Goal: Task Accomplishment & Management: Manage account settings

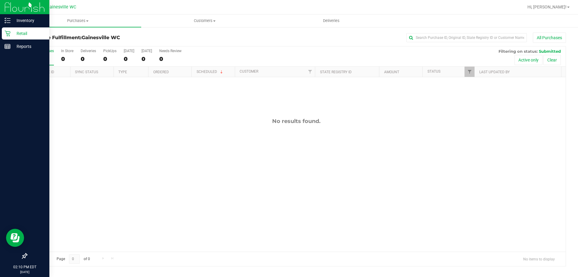
click at [19, 29] on div "Retail" at bounding box center [26, 33] width 48 height 12
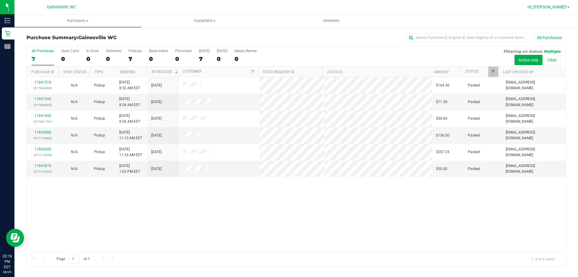
click at [561, 8] on span "Hi, [PERSON_NAME]!" at bounding box center [546, 7] width 39 height 5
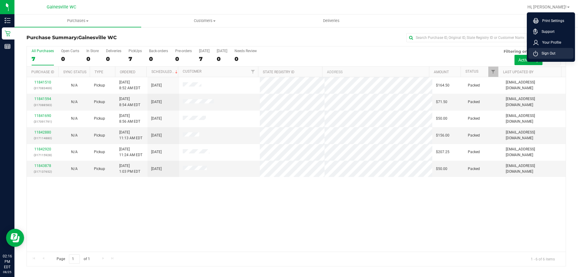
click at [555, 50] on li "Sign Out" at bounding box center [550, 53] width 45 height 11
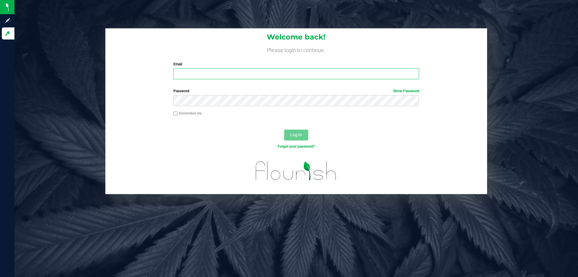
click at [222, 73] on input "Email" at bounding box center [295, 73] width 245 height 11
type input "[EMAIL_ADDRESS][DOMAIN_NAME]"
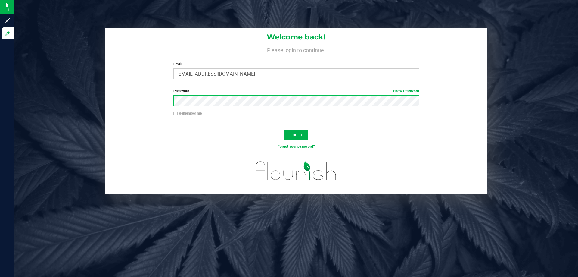
click at [284, 129] on button "Log In" at bounding box center [296, 134] width 24 height 11
